Goal: Check status

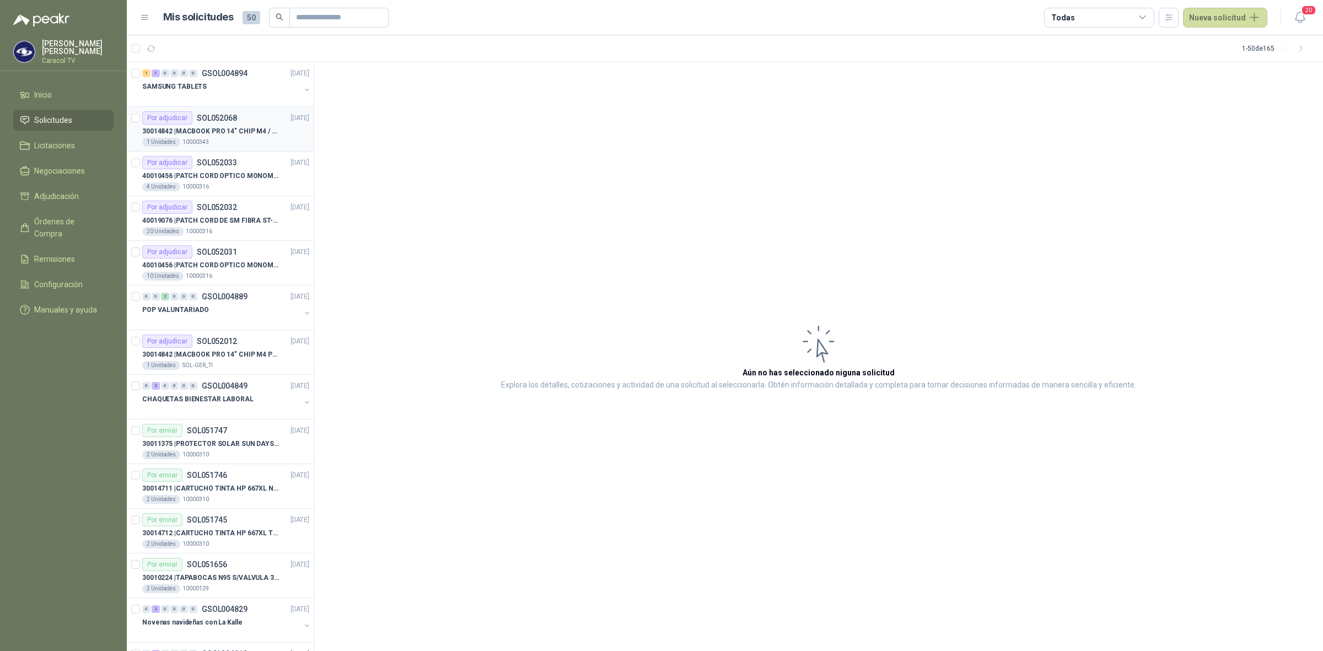
click at [231, 127] on p "30014842 | MACBOOK PRO 14" CHIP M4 / SSD 1TB - 24 GB RAM" at bounding box center [210, 131] width 137 height 10
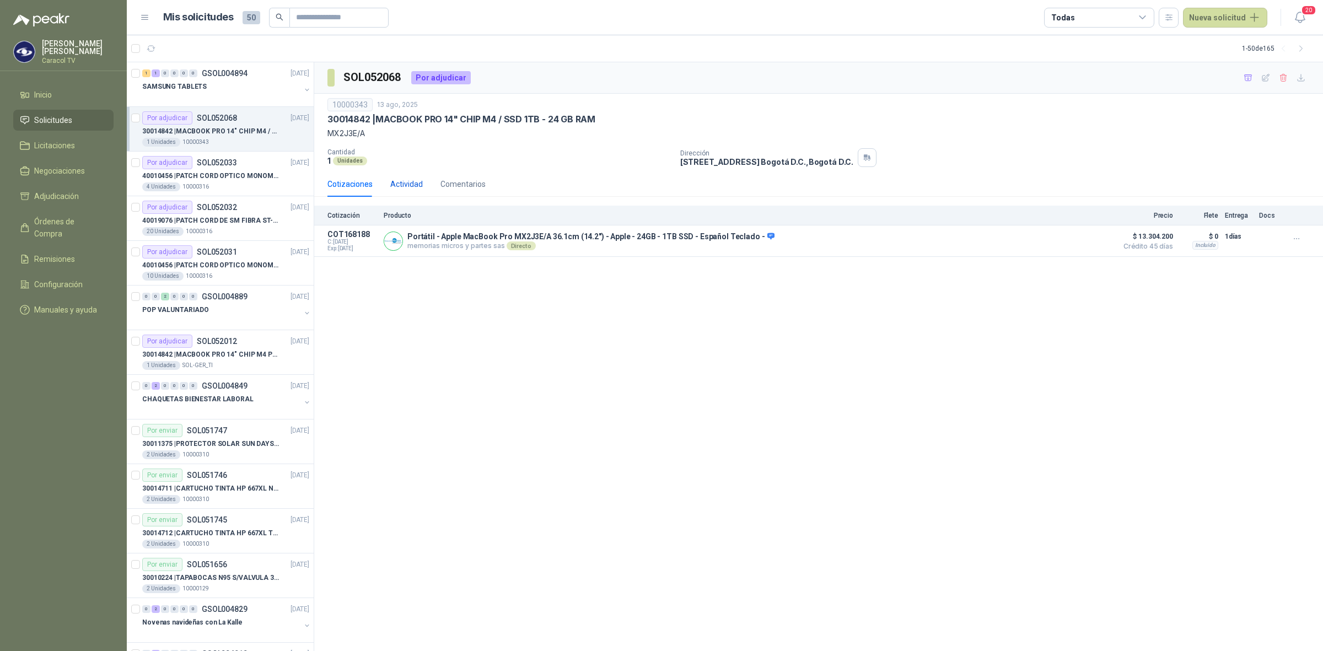
click at [420, 186] on div "Actividad" at bounding box center [406, 184] width 33 height 12
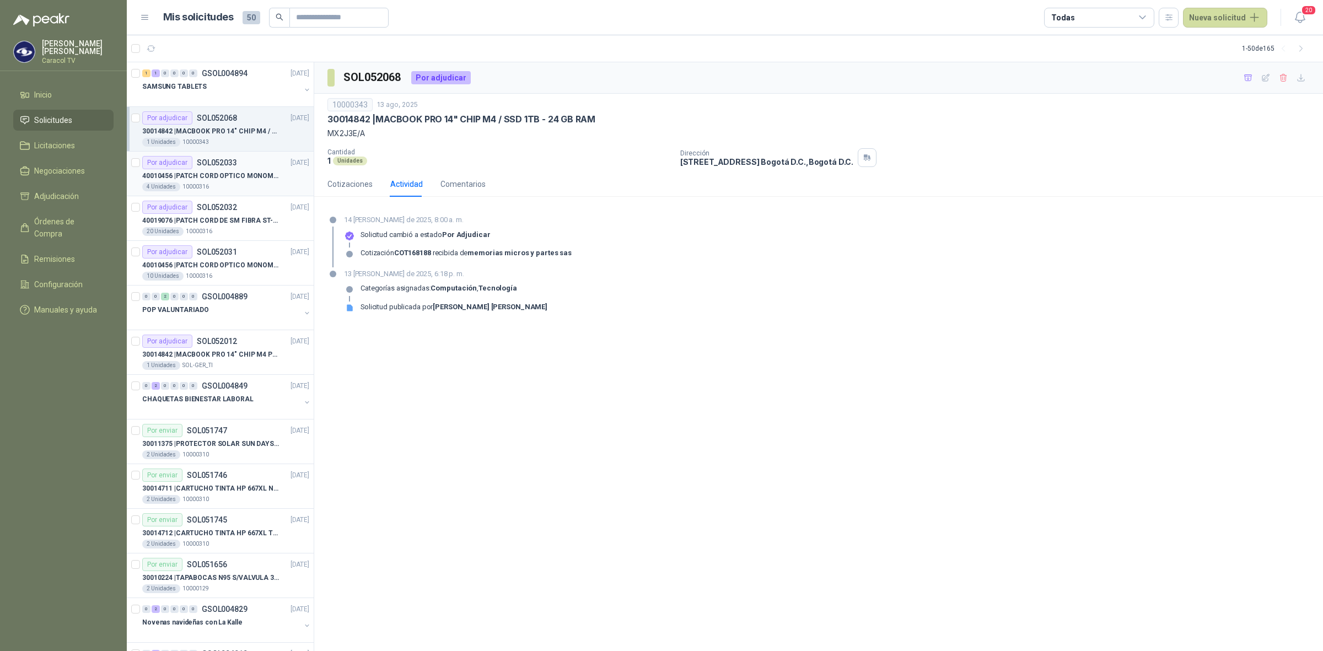
click at [257, 175] on p "40010456 | PATCH CORD OPTICO MONOMODO 100MTS" at bounding box center [210, 176] width 137 height 10
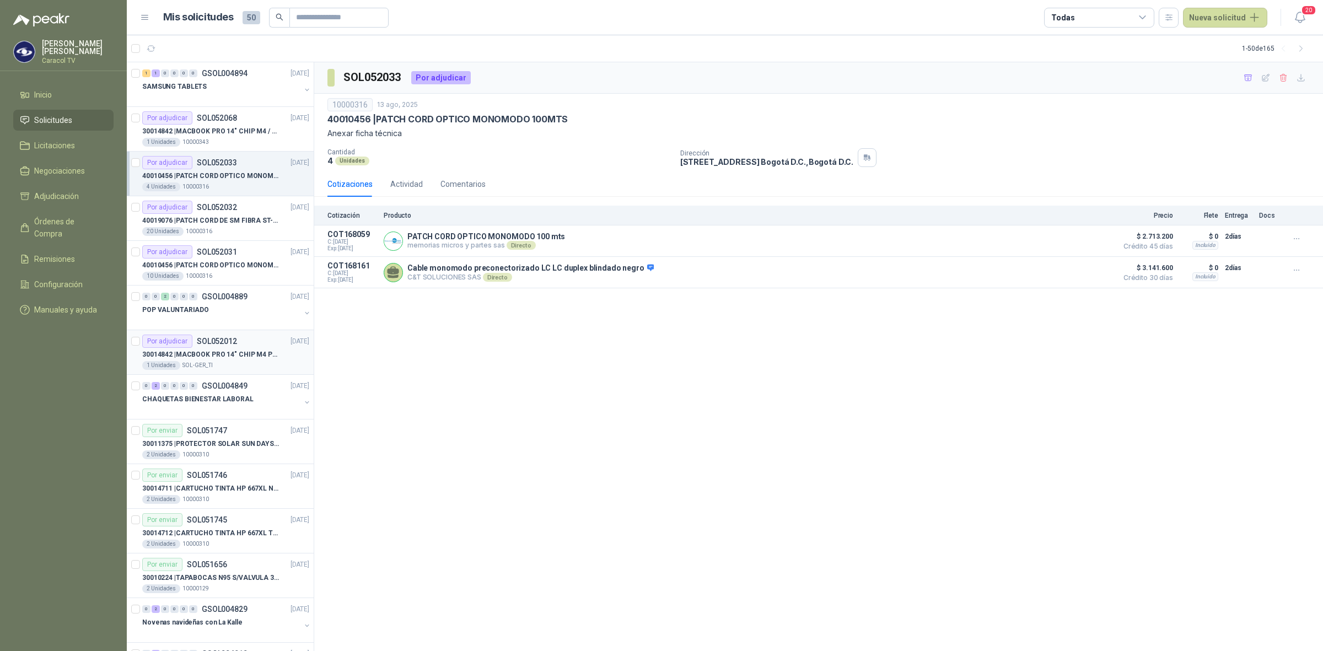
click at [225, 364] on div "1 Unidades SOL-GER_TI" at bounding box center [225, 365] width 167 height 9
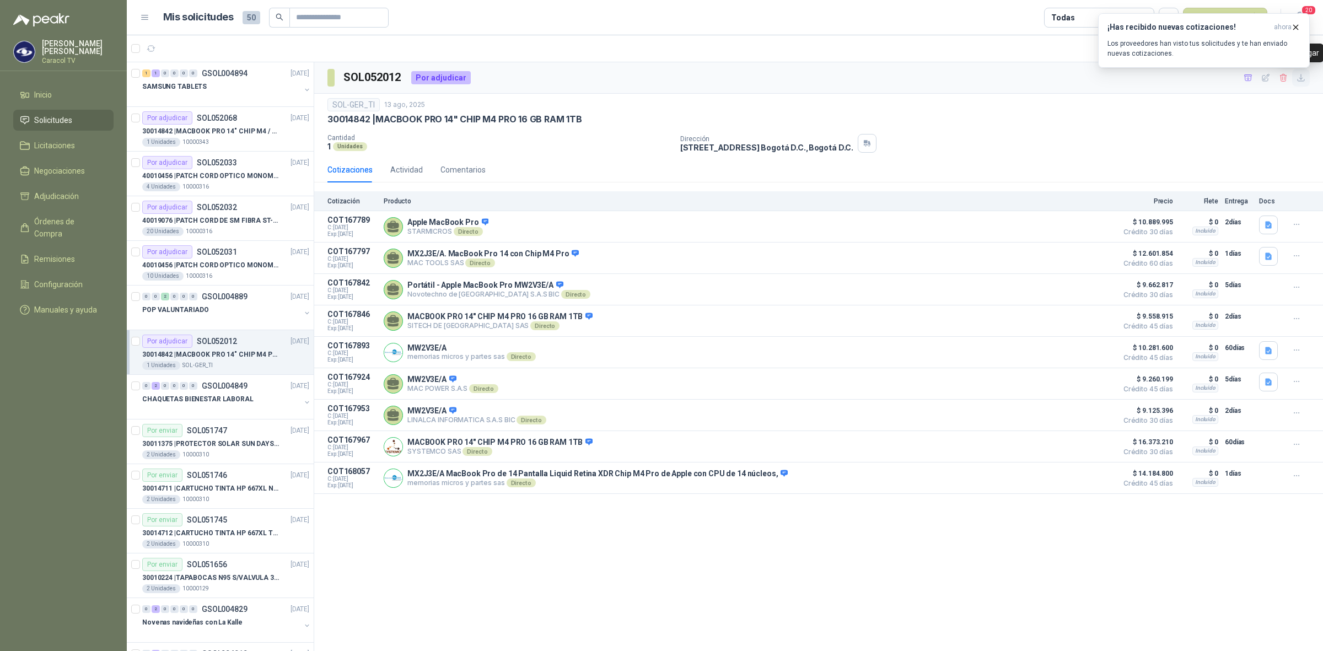
click at [1298, 78] on icon "button" at bounding box center [1300, 77] width 9 height 9
